Goal: Information Seeking & Learning: Learn about a topic

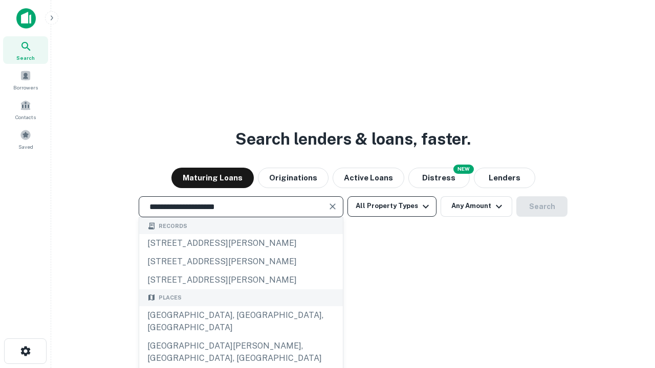
click at [240, 337] on div "[GEOGRAPHIC_DATA], [GEOGRAPHIC_DATA], [GEOGRAPHIC_DATA]" at bounding box center [241, 321] width 204 height 31
click at [392, 206] on button "All Property Types" at bounding box center [391, 206] width 89 height 20
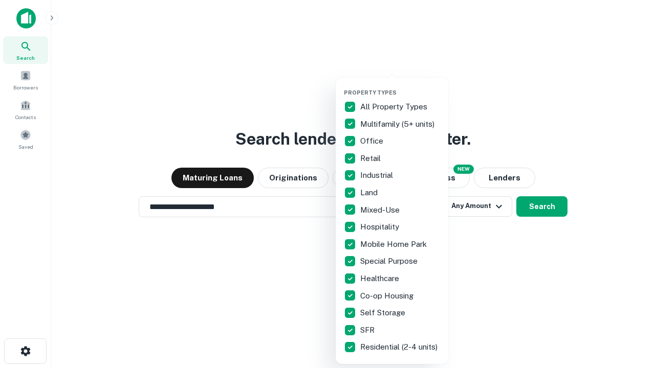
type input "**********"
click at [400, 86] on button "button" at bounding box center [400, 86] width 113 height 1
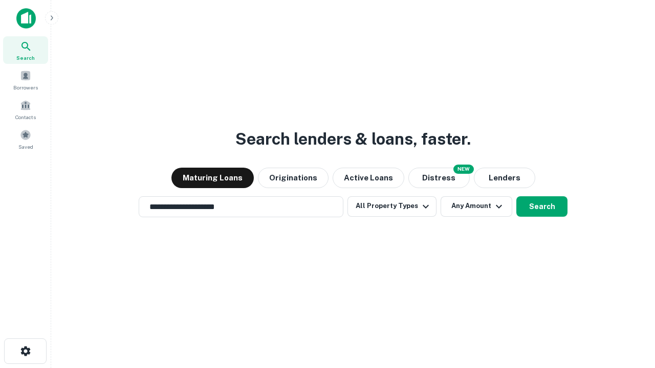
scroll to position [6, 123]
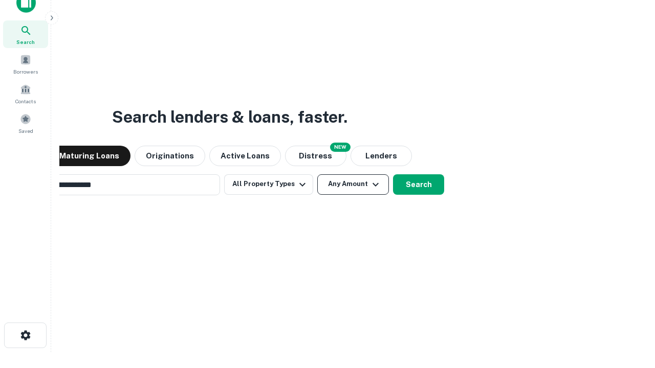
click at [317, 174] on button "Any Amount" at bounding box center [353, 184] width 72 height 20
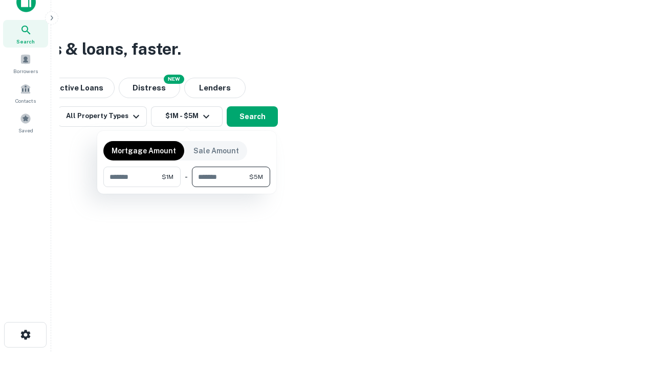
type input "*******"
click at [187, 187] on button "button" at bounding box center [186, 187] width 167 height 1
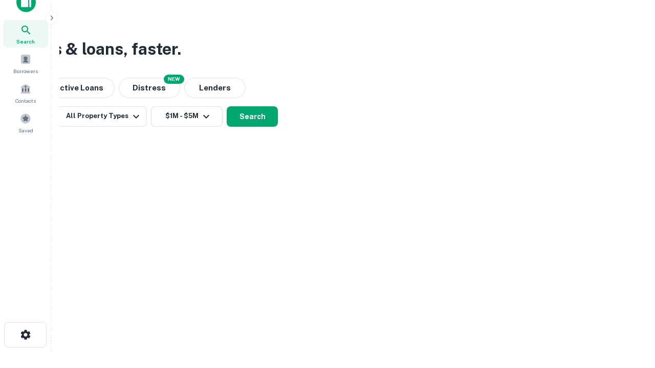
scroll to position [6, 189]
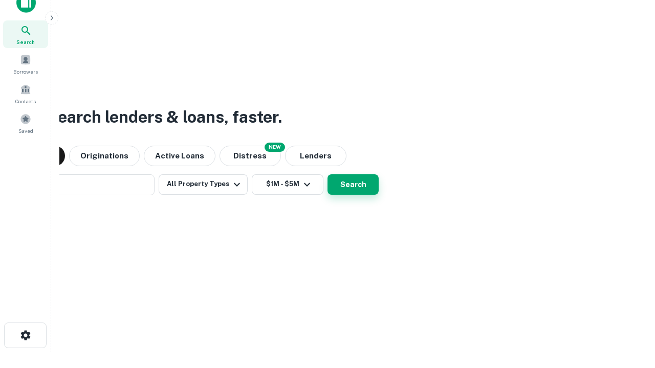
click at [327, 174] on button "Search" at bounding box center [352, 184] width 51 height 20
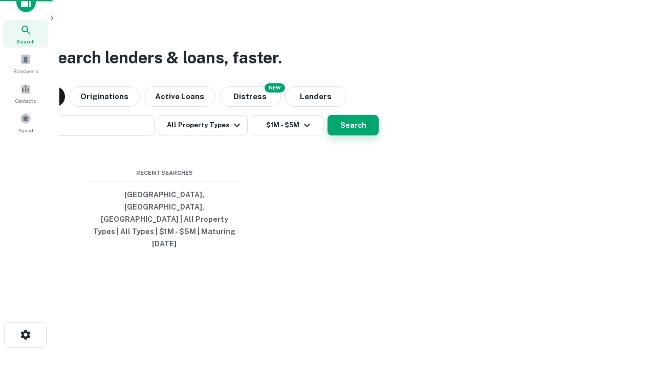
scroll to position [27, 290]
